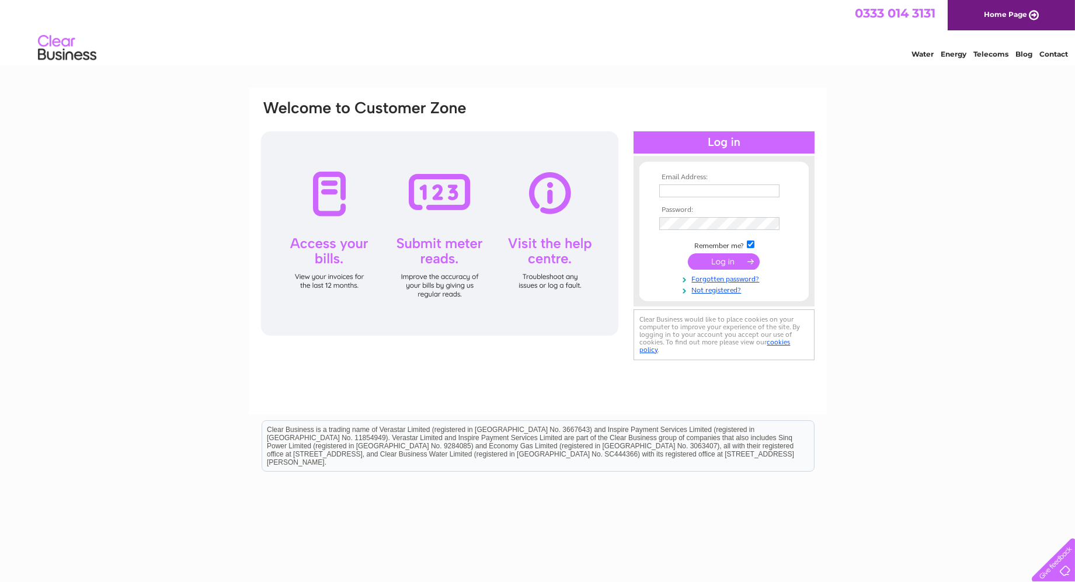
type input "claire@bradfordsltd.com"
click at [724, 264] on input "submit" at bounding box center [724, 261] width 72 height 16
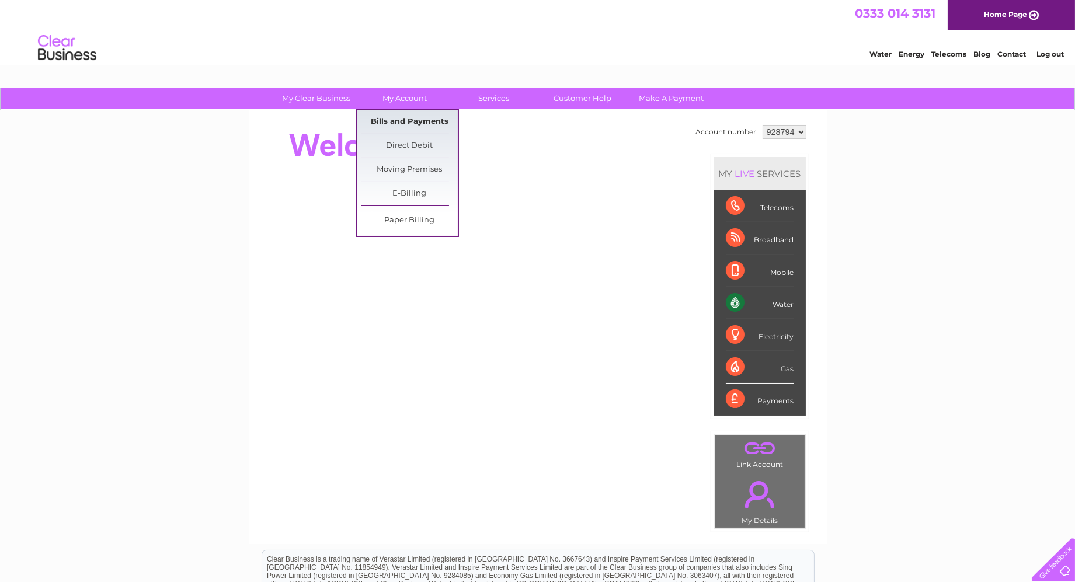
click at [411, 121] on link "Bills and Payments" at bounding box center [409, 121] width 96 height 23
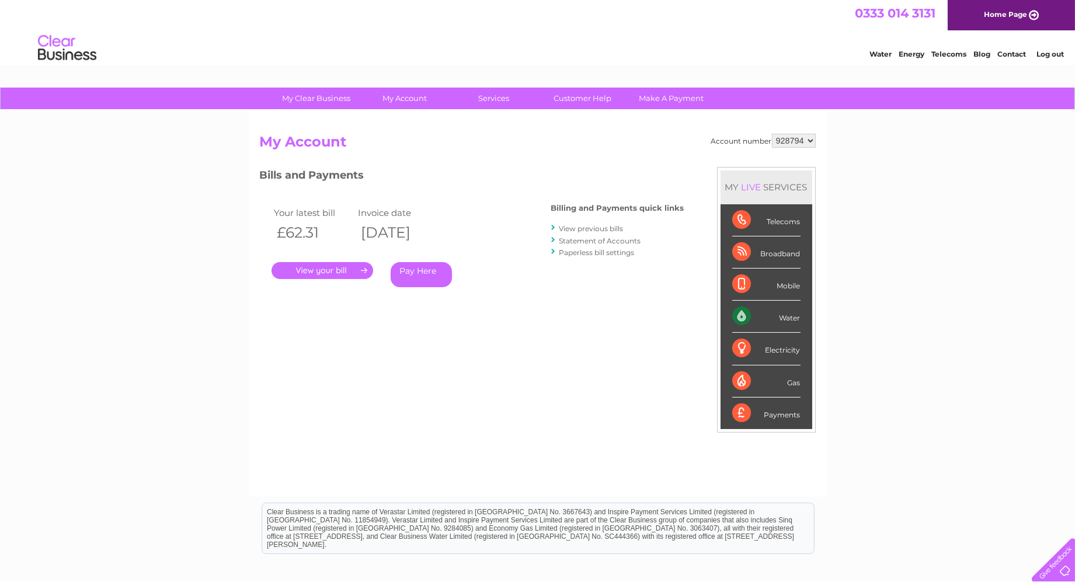
click at [576, 226] on link "View previous bills" at bounding box center [591, 228] width 64 height 9
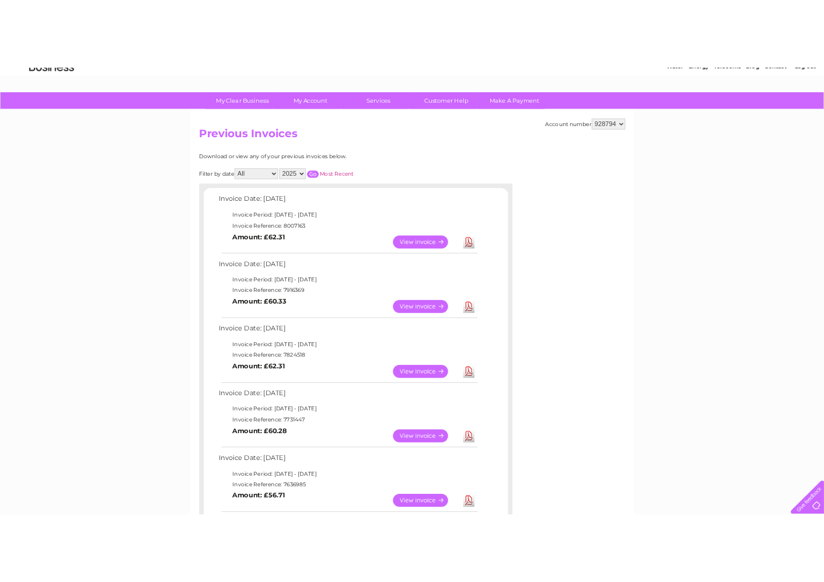
scroll to position [65, 0]
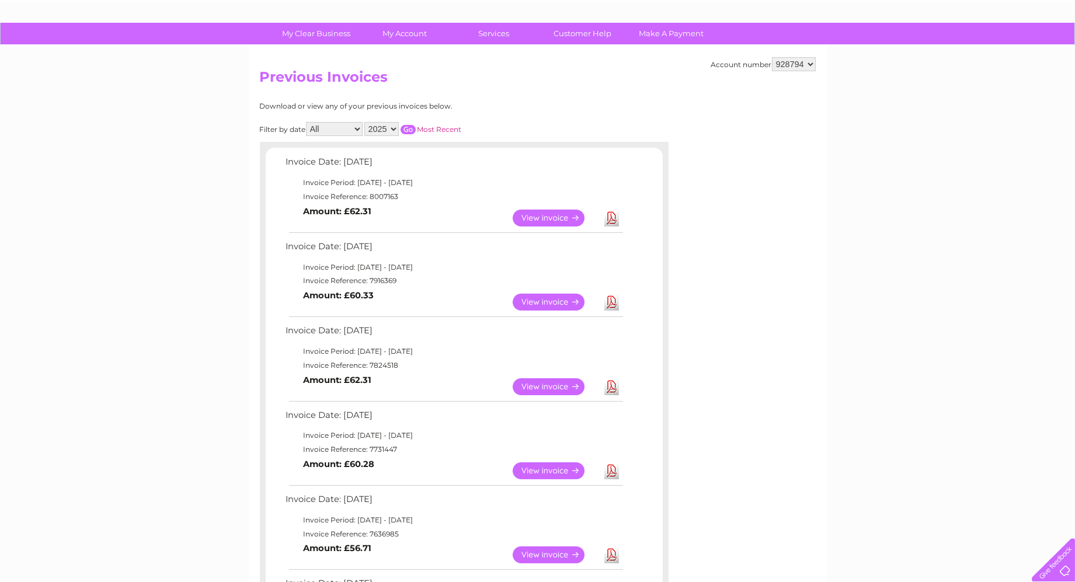
click at [609, 473] on link "Download" at bounding box center [611, 470] width 15 height 17
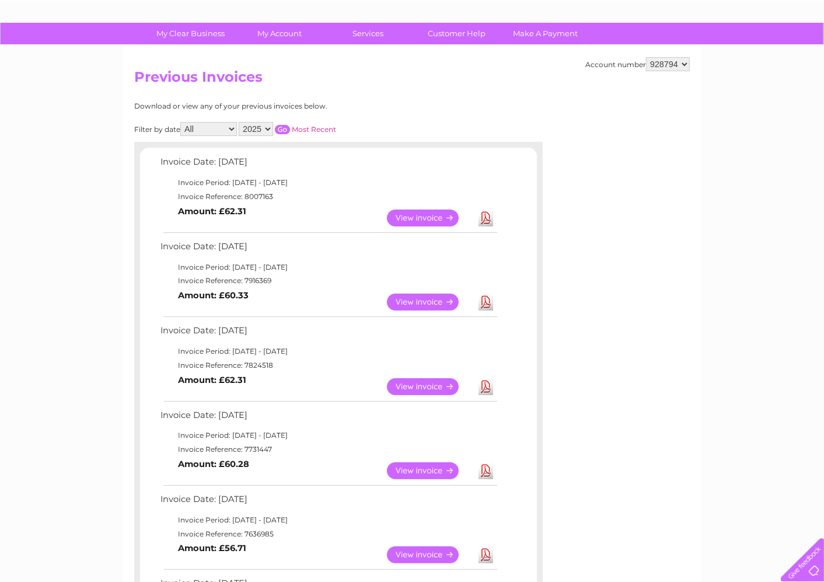
click at [421, 464] on link "View" at bounding box center [430, 470] width 86 height 17
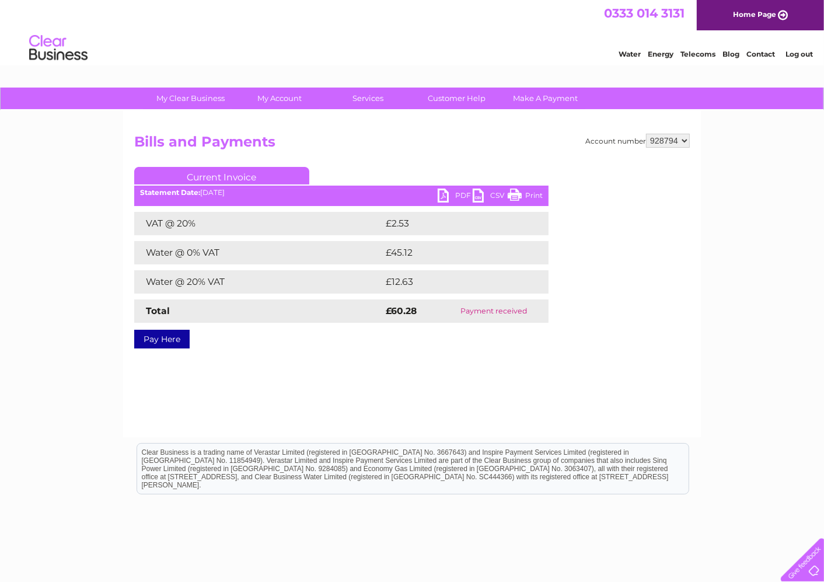
click at [683, 137] on select "928794 931852" at bounding box center [668, 141] width 44 height 14
select select "931852"
click at [646, 134] on select "928794 931852" at bounding box center [668, 141] width 44 height 14
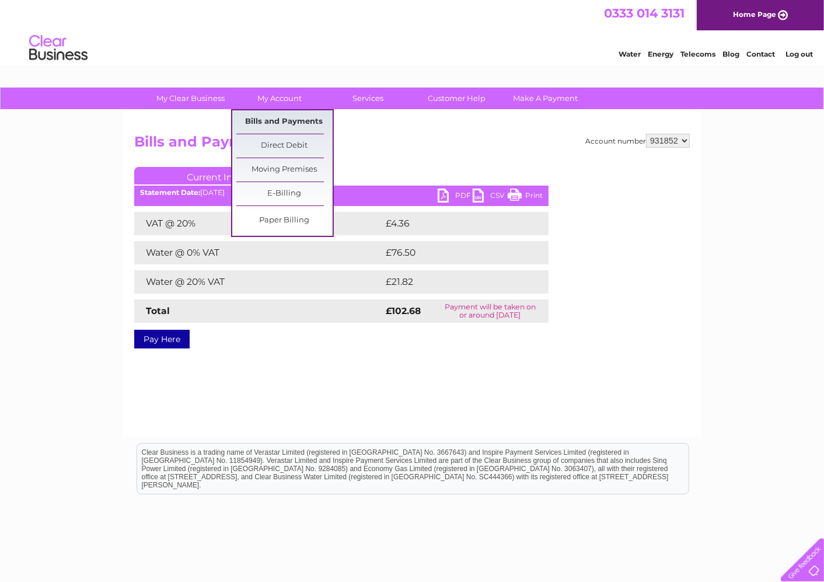
click at [289, 120] on link "Bills and Payments" at bounding box center [284, 121] width 96 height 23
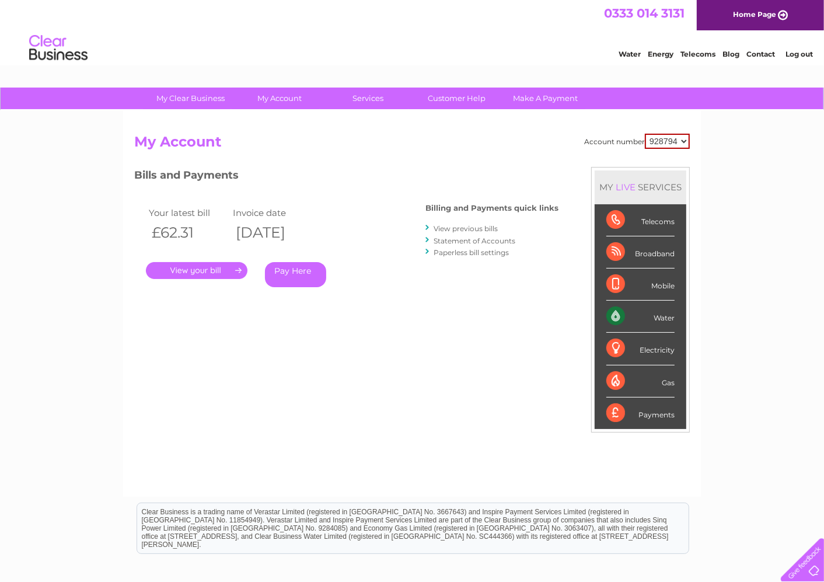
click at [661, 138] on select "928794 931852" at bounding box center [667, 141] width 45 height 15
select select "931852"
click at [646, 134] on select "928794 931852" at bounding box center [667, 141] width 45 height 15
click at [483, 226] on link "View previous bills" at bounding box center [466, 228] width 64 height 9
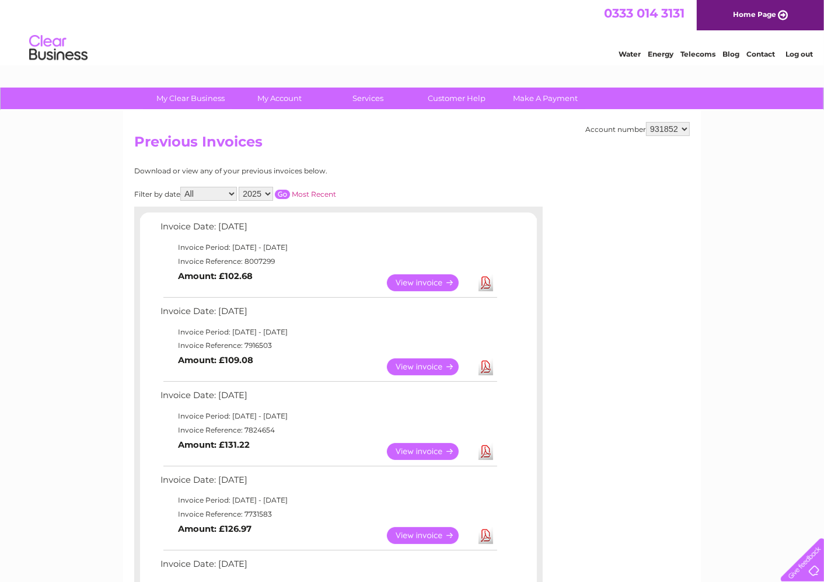
click at [419, 533] on link "View" at bounding box center [430, 535] width 86 height 17
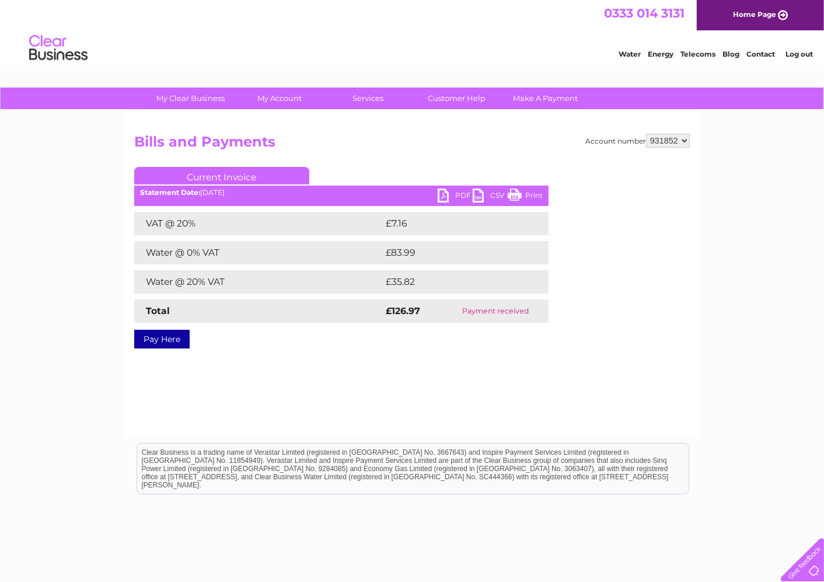
click at [462, 194] on link "PDF" at bounding box center [455, 197] width 35 height 17
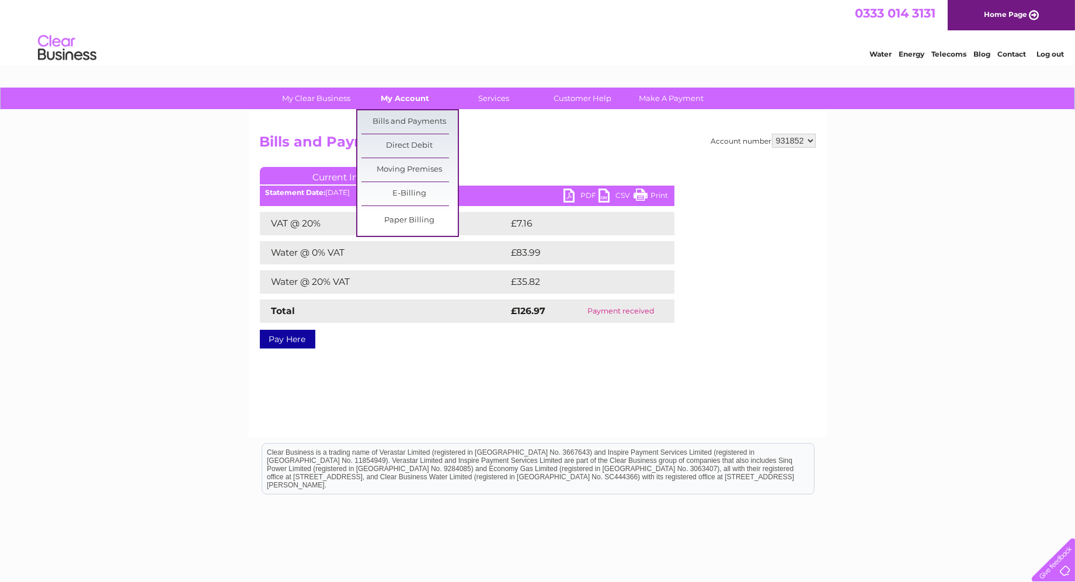
click at [409, 97] on link "My Account" at bounding box center [405, 99] width 96 height 22
click at [420, 121] on link "Bills and Payments" at bounding box center [409, 121] width 96 height 23
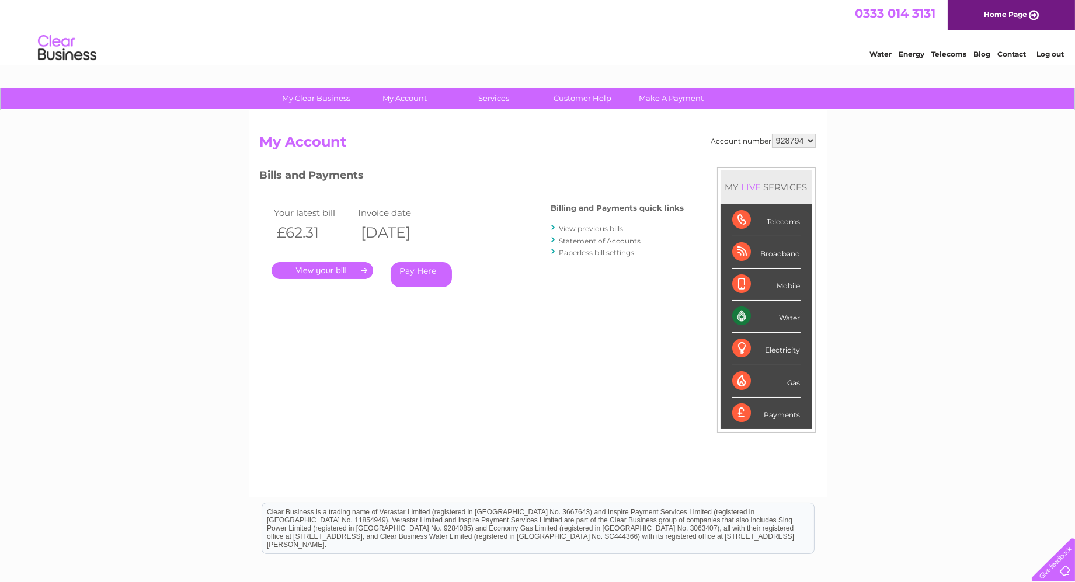
click at [595, 225] on link "View previous bills" at bounding box center [591, 228] width 64 height 9
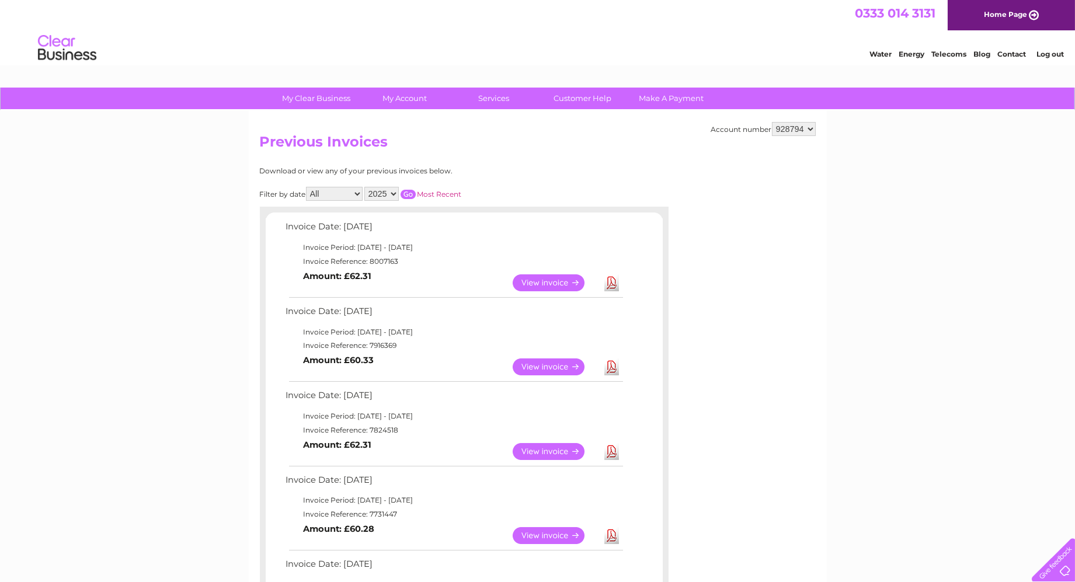
click at [552, 448] on link "View" at bounding box center [556, 451] width 86 height 17
drag, startPoint x: 545, startPoint y: 368, endPoint x: 580, endPoint y: 375, distance: 35.7
click at [546, 368] on link "View" at bounding box center [556, 366] width 86 height 17
click at [790, 128] on select "928794 931852" at bounding box center [794, 129] width 44 height 14
select select "931852"
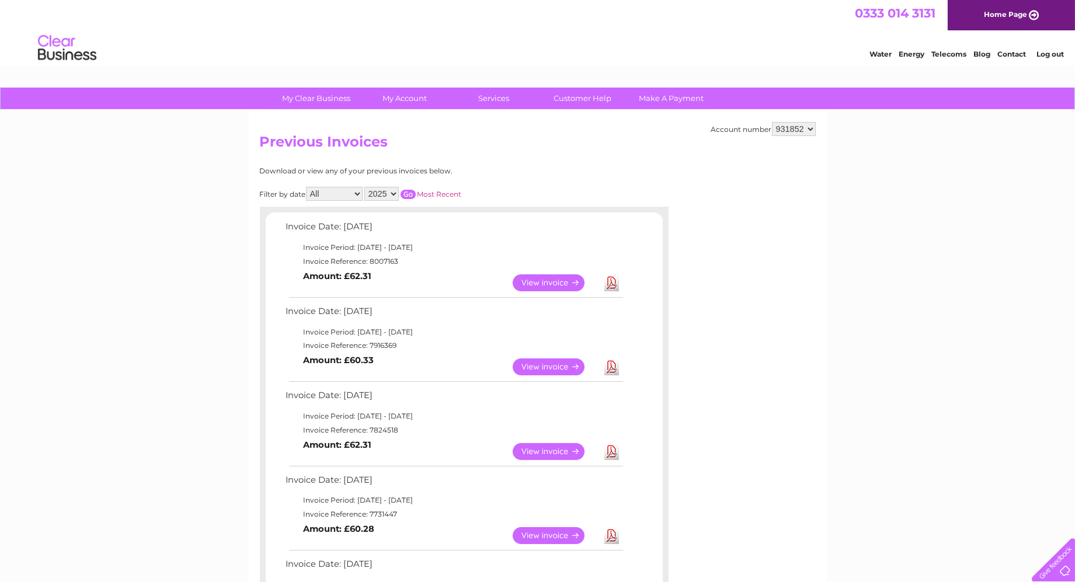
click at [772, 122] on select "928794 931852" at bounding box center [794, 129] width 44 height 14
click at [547, 448] on link "View" at bounding box center [556, 451] width 86 height 17
click at [540, 372] on link "View" at bounding box center [556, 366] width 86 height 17
